Goal: Transaction & Acquisition: Purchase product/service

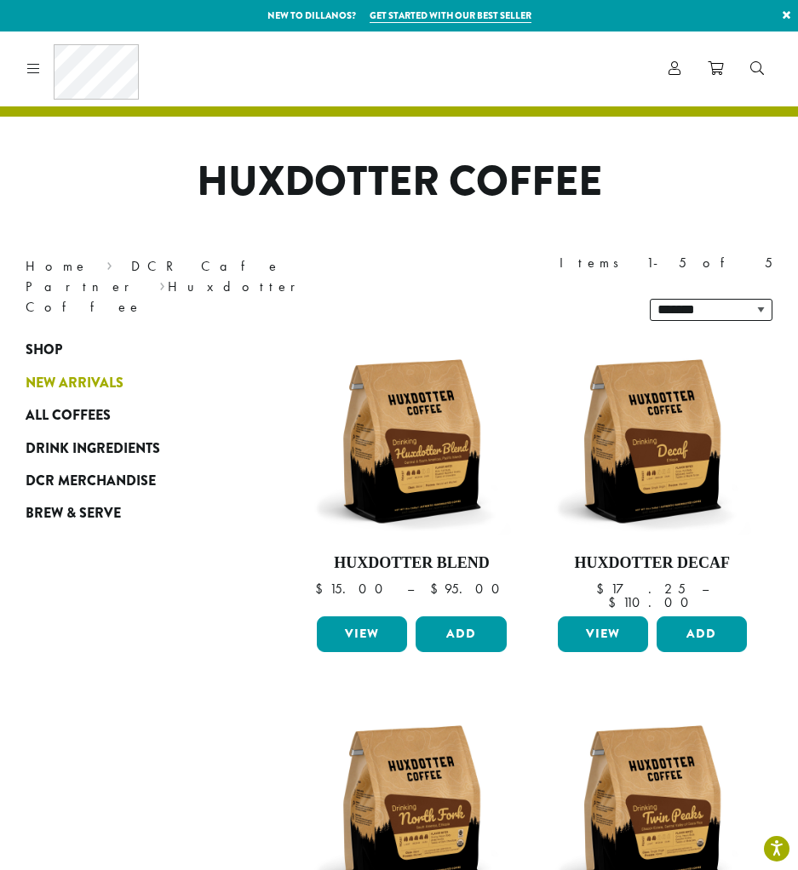
click at [64, 373] on span "New Arrivals" at bounding box center [75, 383] width 98 height 21
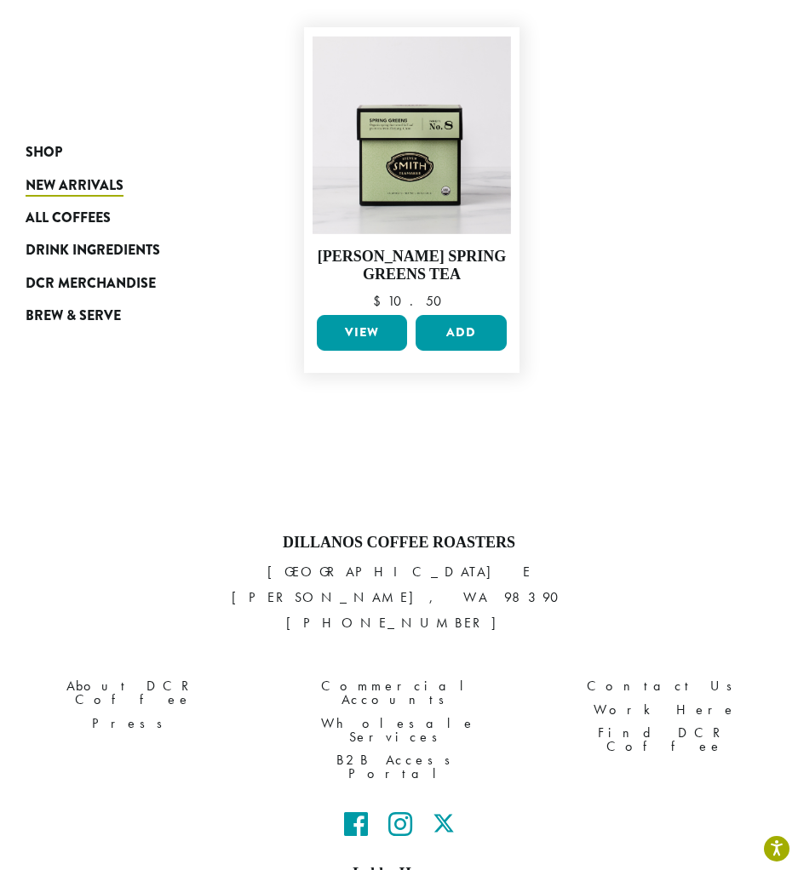
scroll to position [2213, 0]
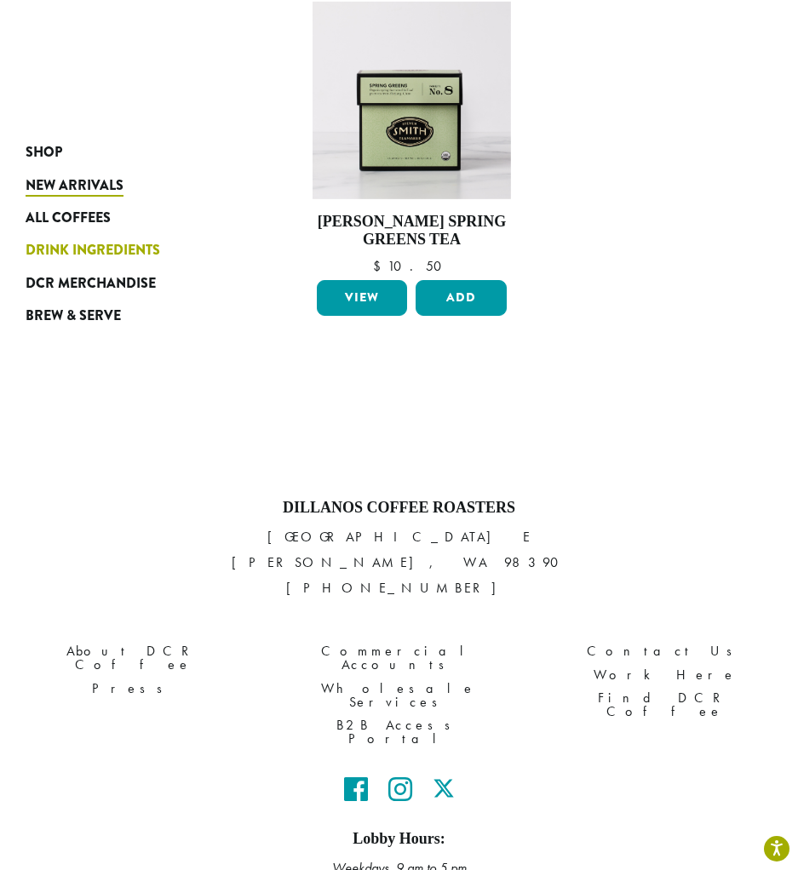
click at [130, 253] on span "Drink Ingredients" at bounding box center [93, 250] width 134 height 21
click at [77, 215] on span "All Coffees" at bounding box center [68, 218] width 85 height 21
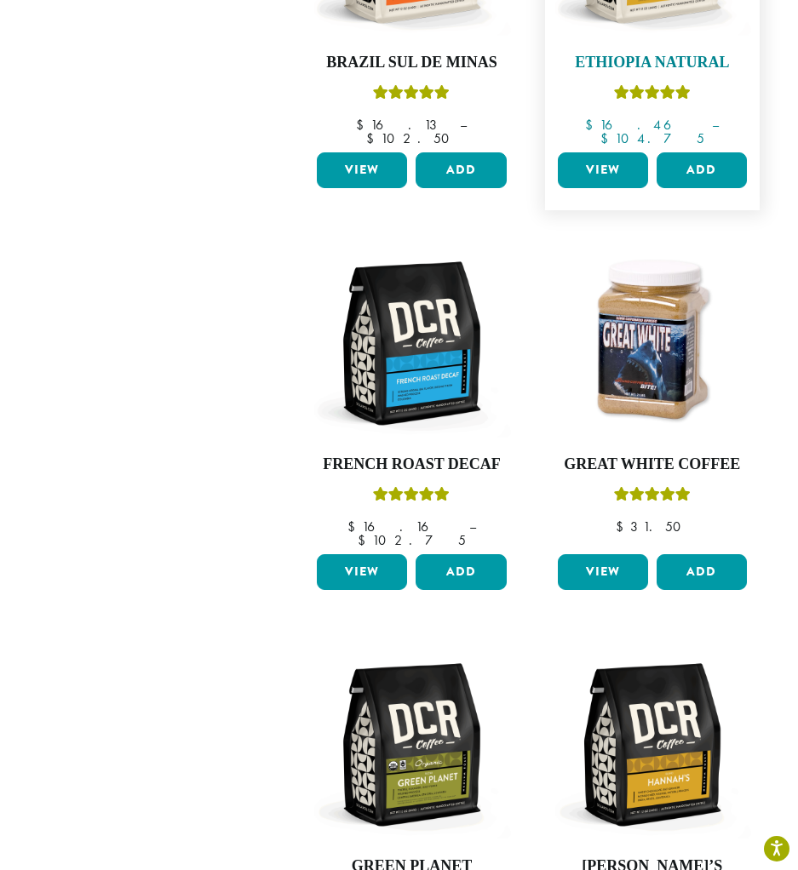
scroll to position [1277, 0]
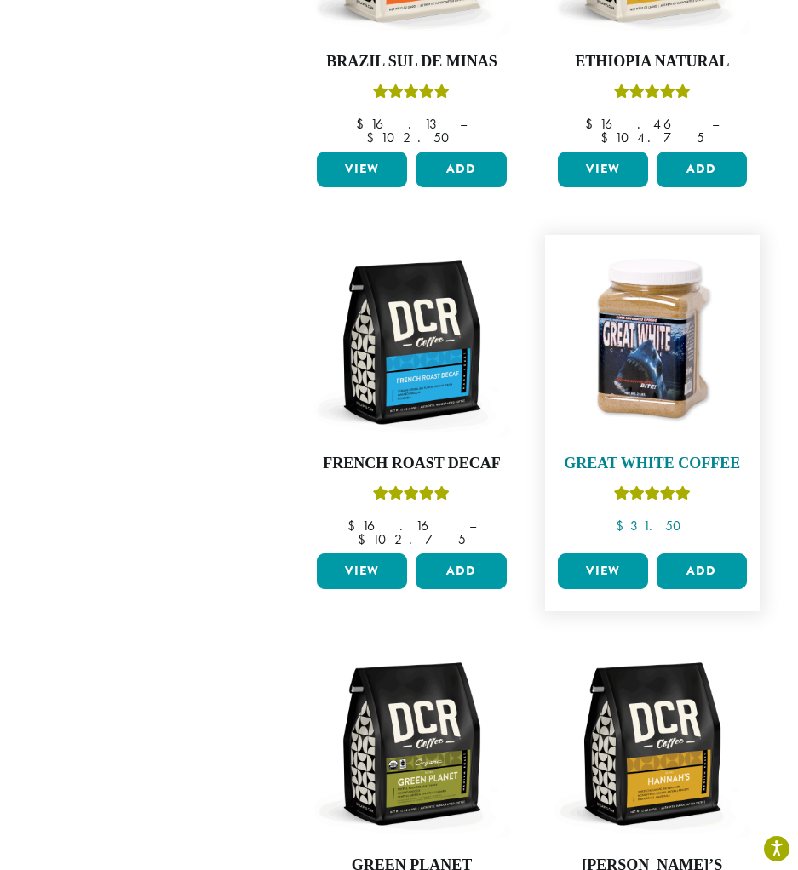
click at [646, 304] on img at bounding box center [651, 341] width 197 height 197
